Goal: Communication & Community: Answer question/provide support

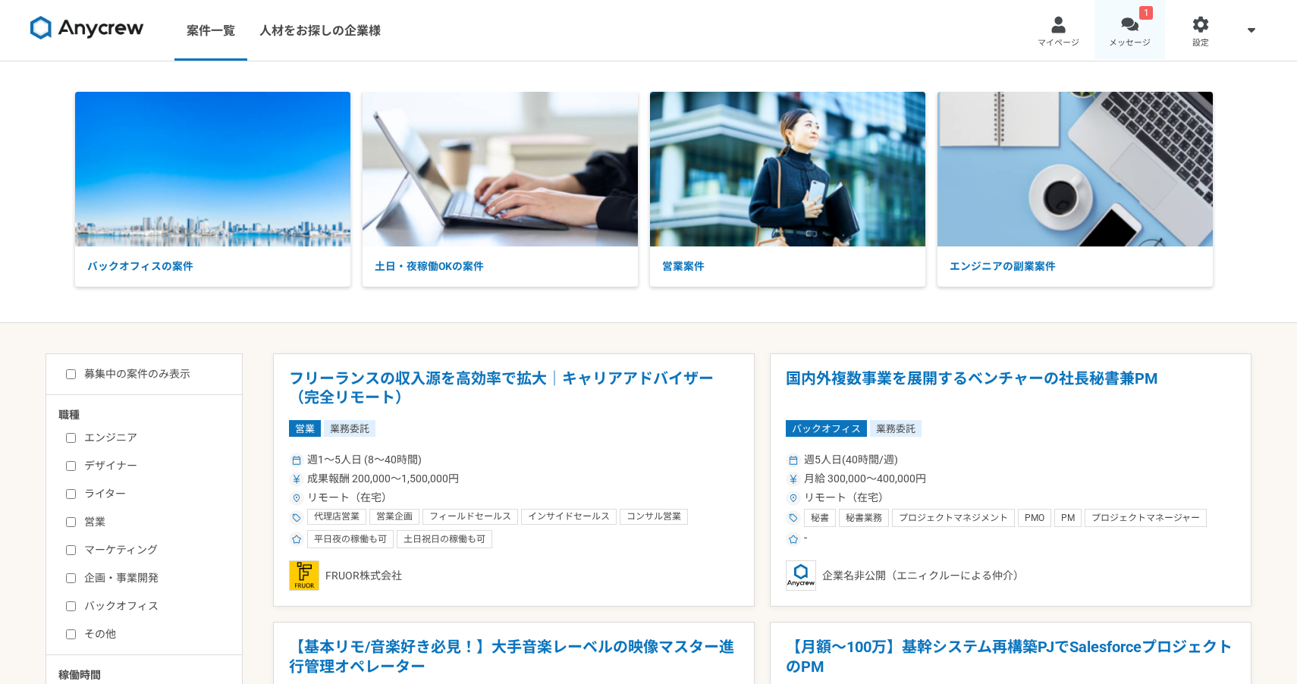
click at [1125, 41] on span "メッセージ" at bounding box center [1130, 43] width 42 height 12
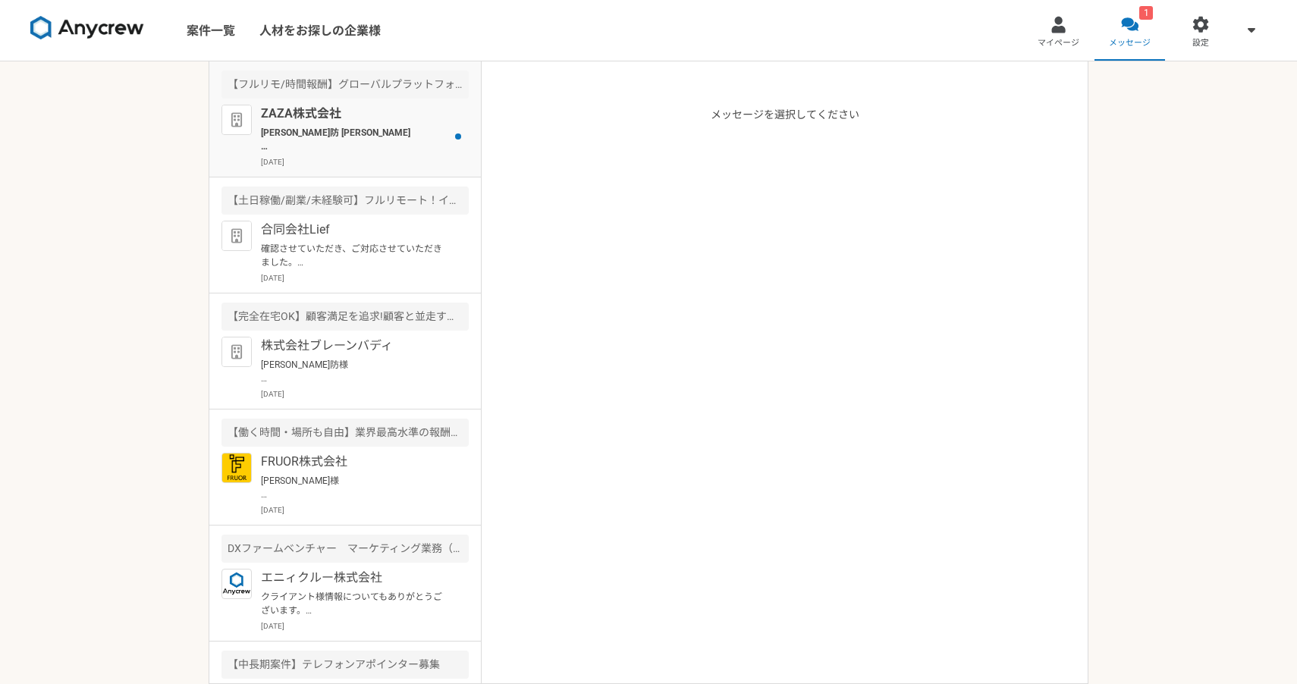
click at [350, 116] on p "ZAZA株式会社" at bounding box center [354, 114] width 187 height 18
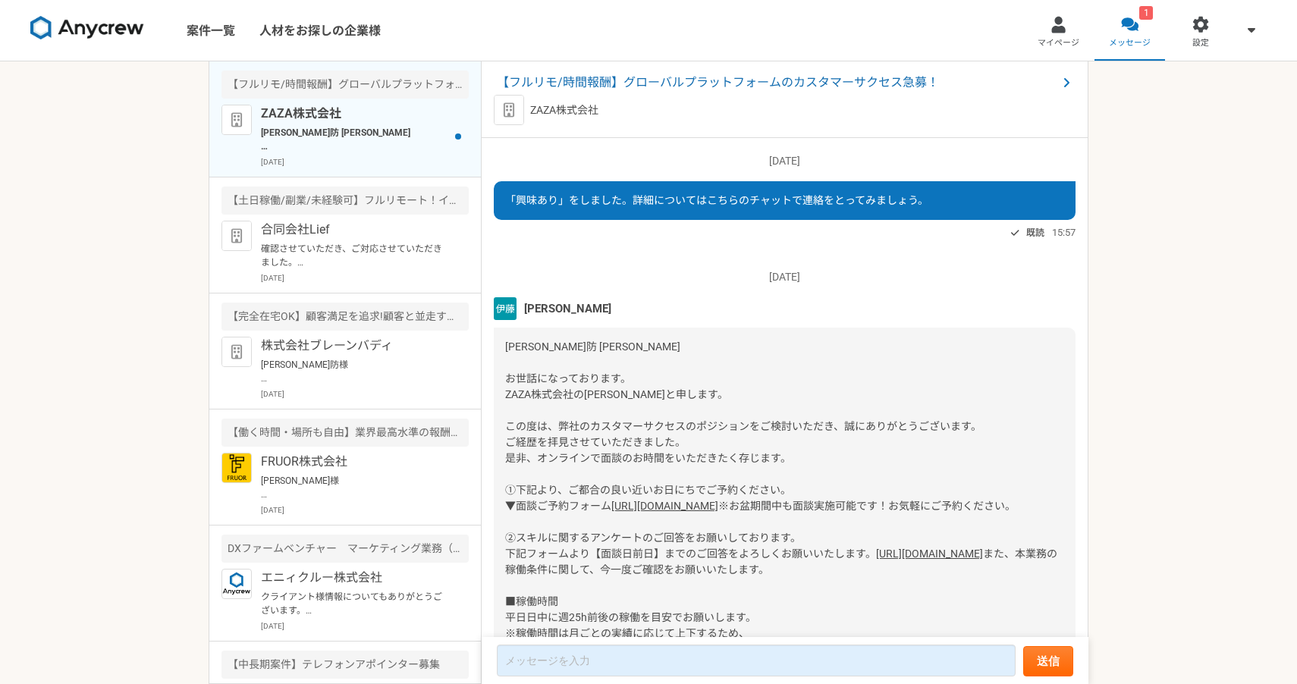
scroll to position [2353, 0]
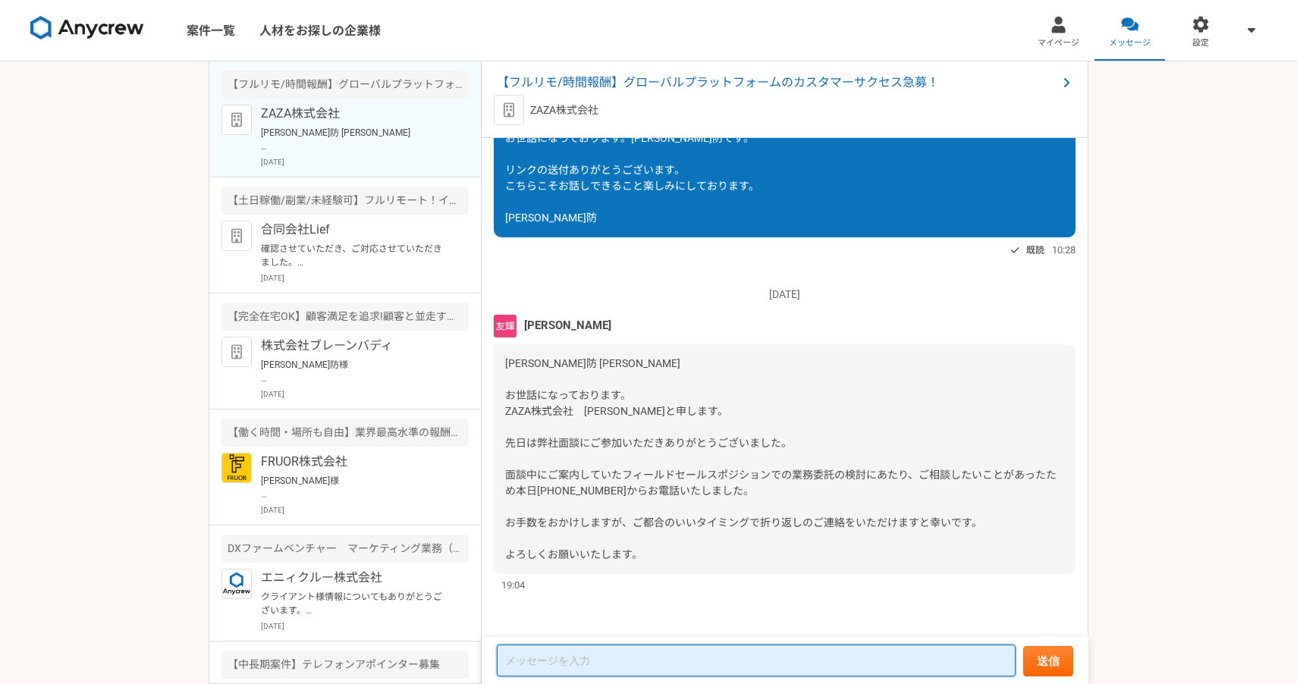
click at [552, 660] on textarea at bounding box center [756, 661] width 519 height 32
type textarea "似"
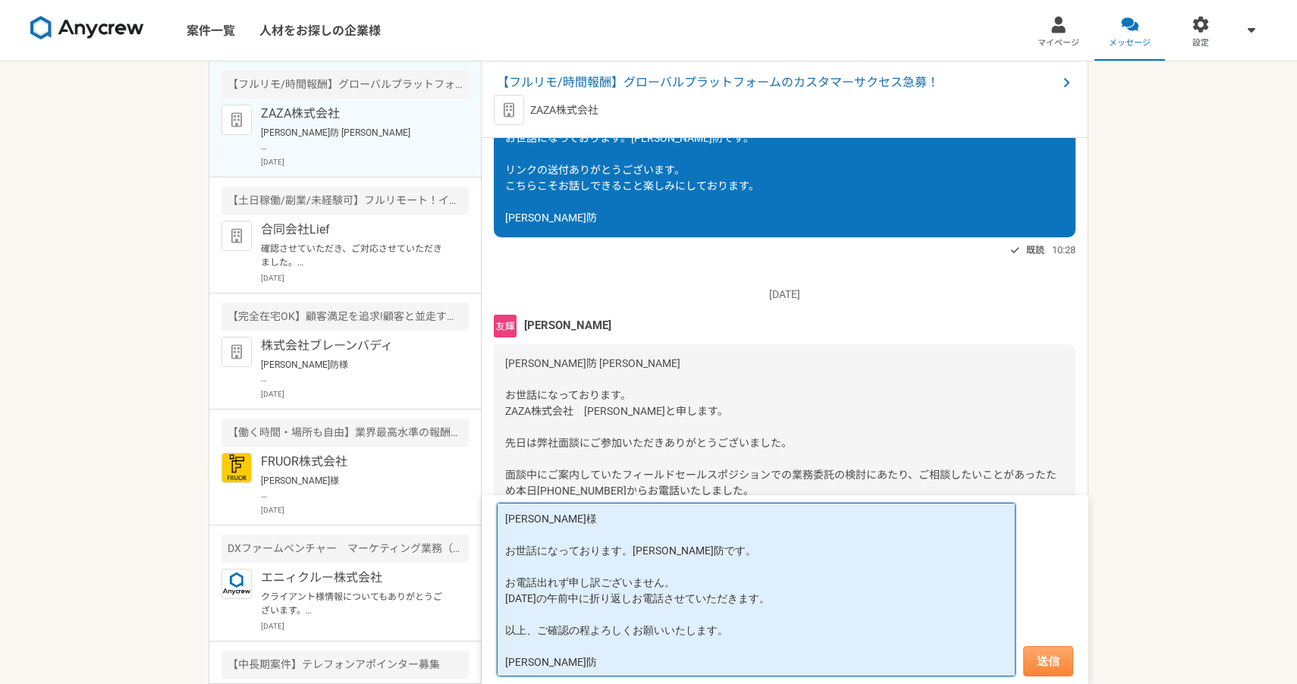
type textarea "[PERSON_NAME]様 お世話になっております。[PERSON_NAME]防です。 お電話出れず申し訳ございません。 [DATE]の午前中に折り返しお電…"
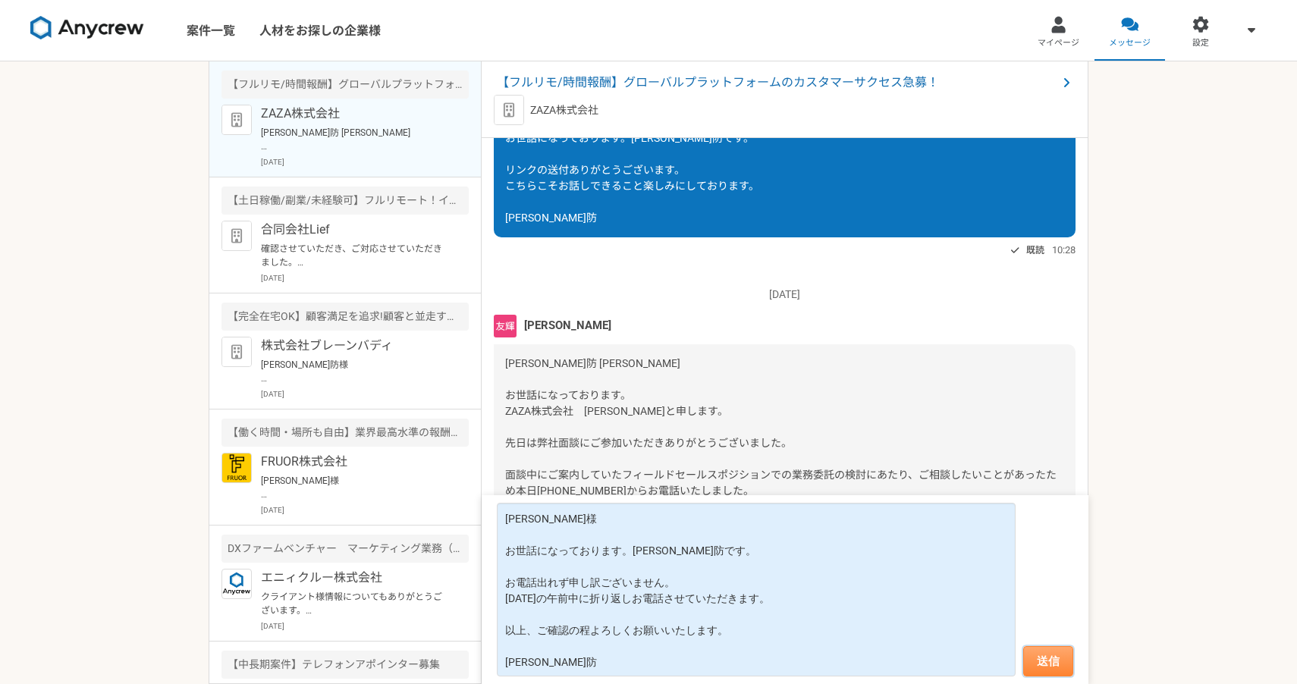
click at [1030, 655] on button "送信" at bounding box center [1048, 661] width 50 height 30
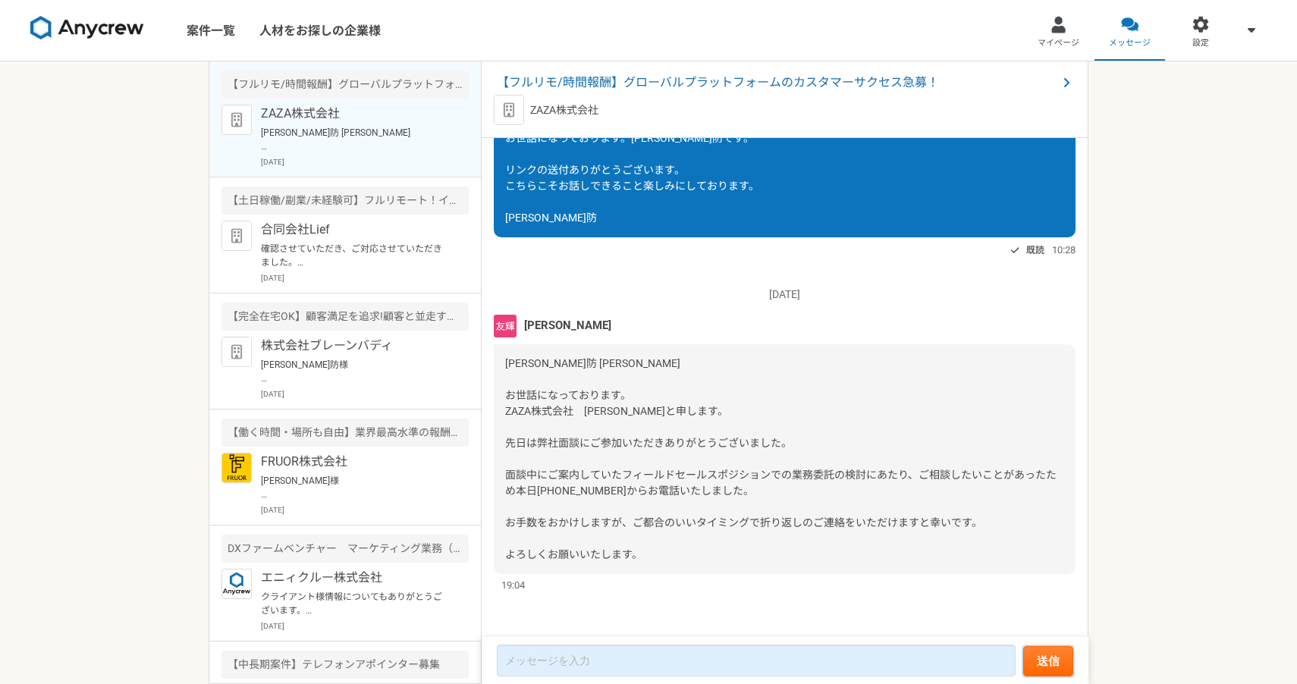
scroll to position [2565, 0]
